Goal: Task Accomplishment & Management: Manage account settings

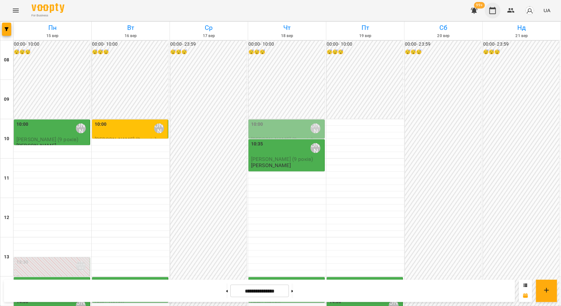
click at [497, 11] on button "button" at bounding box center [492, 11] width 16 height 16
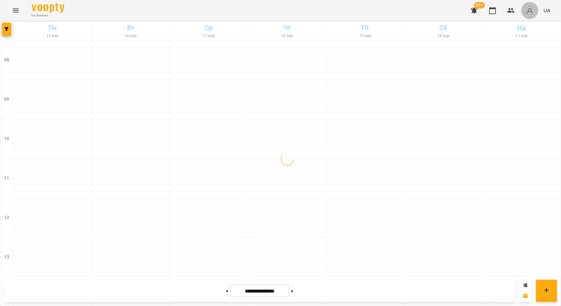
click at [533, 11] on img "button" at bounding box center [529, 10] width 9 height 9
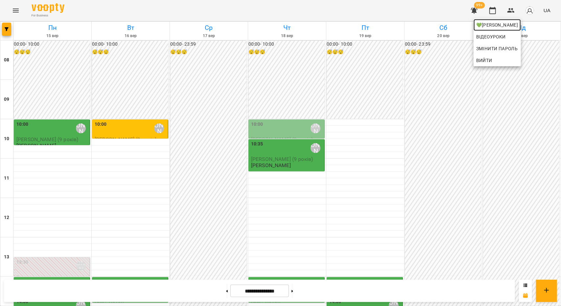
click at [505, 26] on span "💚[PERSON_NAME]" at bounding box center [497, 25] width 42 height 8
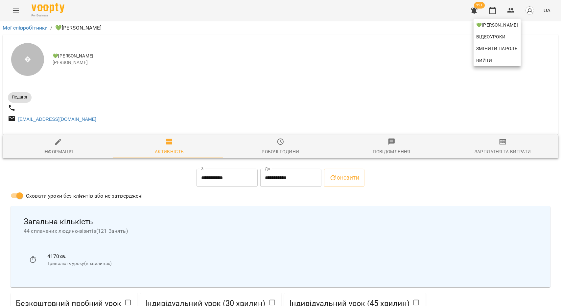
click at [215, 181] on div at bounding box center [280, 153] width 561 height 306
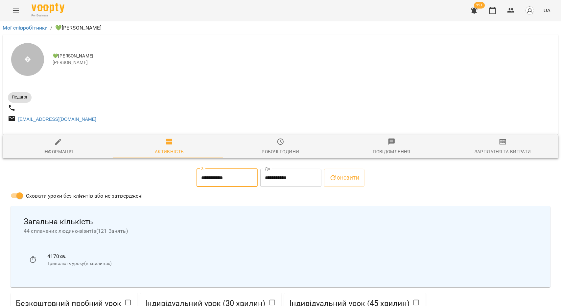
click at [211, 186] on input "**********" at bounding box center [226, 178] width 61 height 18
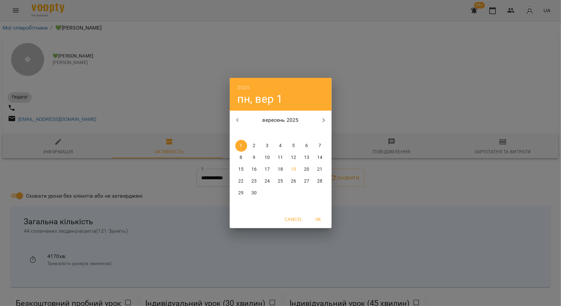
click at [241, 169] on p "15" at bounding box center [240, 169] width 5 height 7
type input "**********"
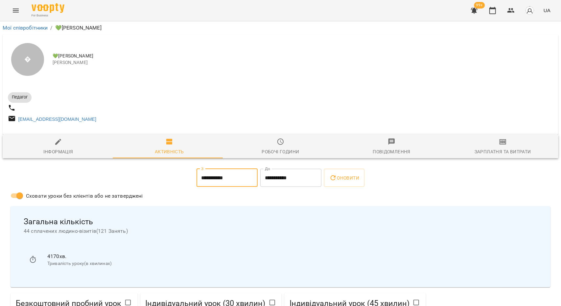
click at [296, 180] on input "**********" at bounding box center [290, 178] width 61 height 18
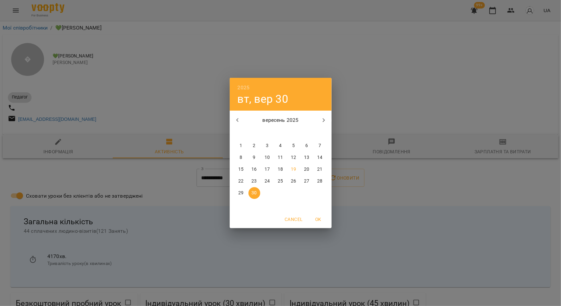
click at [292, 170] on p "19" at bounding box center [293, 169] width 5 height 7
type input "**********"
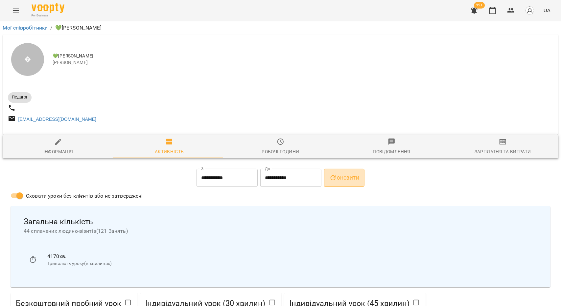
click at [342, 181] on span "Оновити" at bounding box center [344, 178] width 30 height 8
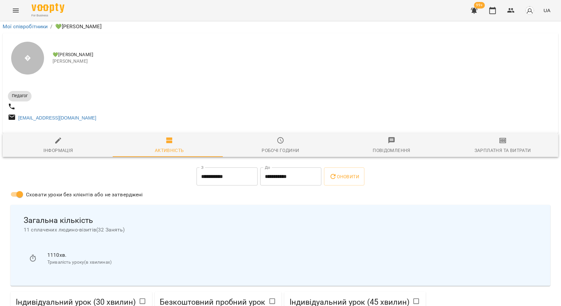
scroll to position [99, 0]
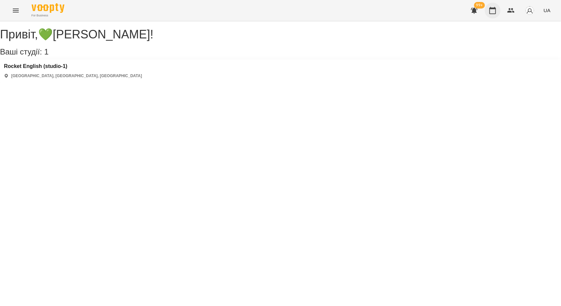
click at [495, 8] on icon "button" at bounding box center [492, 11] width 8 height 8
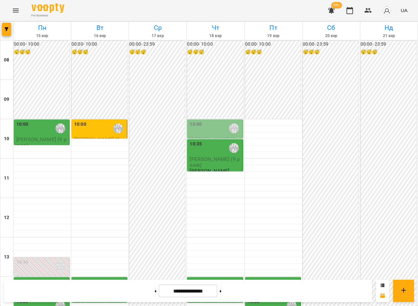
scroll to position [296, 0]
click at [334, 11] on icon "button" at bounding box center [331, 11] width 7 height 6
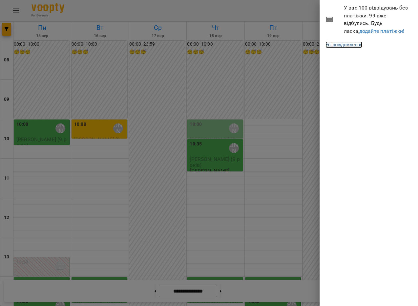
click at [347, 47] on link "Усі повідомлення" at bounding box center [344, 44] width 37 height 7
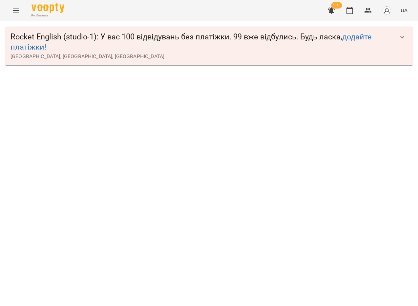
click at [230, 41] on span "Rocket English (studio-1) : У вас 100 відвідувань без платіжки. 99 вже відбулис…" at bounding box center [203, 42] width 384 height 21
click at [400, 40] on icon "button" at bounding box center [403, 37] width 8 height 8
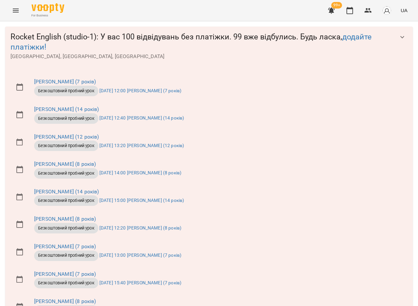
scroll to position [2363, 0]
click at [354, 11] on icon "button" at bounding box center [350, 11] width 8 height 8
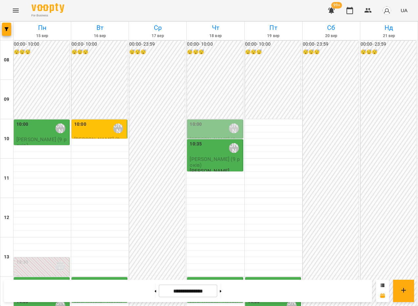
scroll to position [164, 0]
click at [54, 259] on div "💚[PERSON_NAME]" at bounding box center [60, 266] width 15 height 15
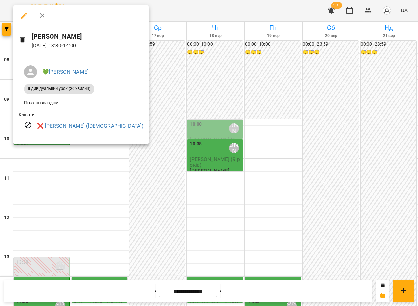
click at [177, 92] on div at bounding box center [209, 153] width 418 height 306
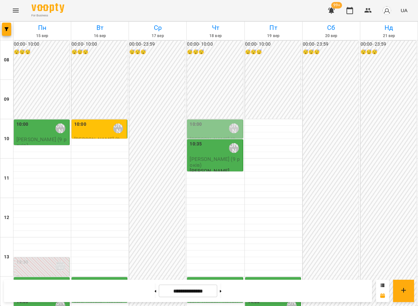
scroll to position [131, 0]
